Goal: Navigation & Orientation: Find specific page/section

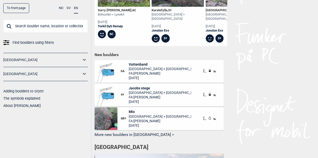
scroll to position [229, 0]
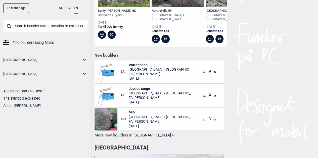
click at [152, 92] on span "[GEOGRAPHIC_DATA] > [GEOGRAPHIC_DATA]" at bounding box center [160, 93] width 62 height 5
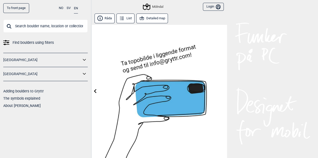
click at [155, 18] on button "Detailed map" at bounding box center [152, 19] width 32 height 10
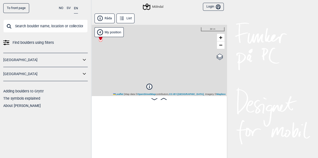
scroll to position [0, 39]
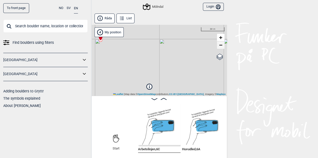
click at [220, 44] on span "−" at bounding box center [220, 45] width 3 height 6
drag, startPoint x: 138, startPoint y: 55, endPoint x: 152, endPoint y: 75, distance: 24.7
click at [152, 75] on div "Mölndal My position 50 m + − OpenStreetMap Google satellite Leaflet | Map data …" at bounding box center [159, 60] width 136 height 71
click at [221, 47] on span "−" at bounding box center [220, 45] width 3 height 6
drag, startPoint x: 187, startPoint y: 67, endPoint x: 185, endPoint y: 51, distance: 15.8
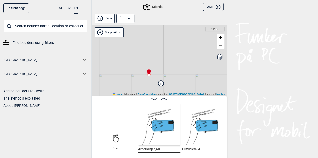
click at [185, 51] on div "Mölndal My position 100 m + − OpenStreetMap Google satellite Leaflet | Map data…" at bounding box center [159, 60] width 136 height 71
click at [220, 45] on span "−" at bounding box center [220, 45] width 3 height 6
drag, startPoint x: 134, startPoint y: 78, endPoint x: 133, endPoint y: 59, distance: 19.1
click at [133, 59] on div "Mölndal My position 200 m + − OpenStreetMap Google satellite Leaflet | Map data…" at bounding box center [159, 60] width 136 height 71
click at [221, 47] on span "−" at bounding box center [220, 45] width 3 height 6
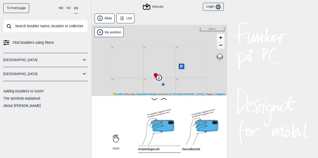
click at [221, 47] on span "−" at bounding box center [220, 45] width 3 height 6
drag, startPoint x: 146, startPoint y: 77, endPoint x: 140, endPoint y: 51, distance: 26.2
click at [140, 51] on div "Mölndal My position 1 km + − OpenStreetMap Google satellite Leaflet | Map data …" at bounding box center [159, 60] width 136 height 71
click at [151, 70] on div "Mölndal My position 1 km + − OpenStreetMap Google satellite Leaflet | Map data …" at bounding box center [159, 60] width 136 height 71
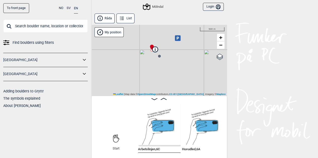
click at [151, 70] on div "Mölndal My position 500 m + − OpenStreetMap Google satellite Leaflet | Map data…" at bounding box center [159, 60] width 136 height 71
click at [167, 44] on circle at bounding box center [166, 42] width 3 height 3
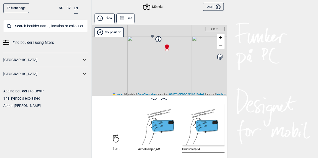
scroll to position [0, 83]
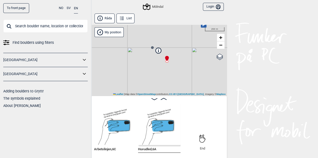
click at [152, 47] on circle at bounding box center [152, 47] width 3 height 3
